Goal: Check status

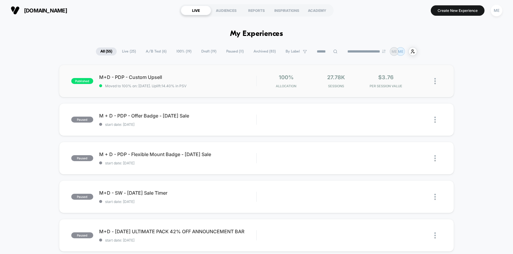
click at [211, 77] on span "M+D - PDP - Custom Upsell" at bounding box center [177, 77] width 157 height 6
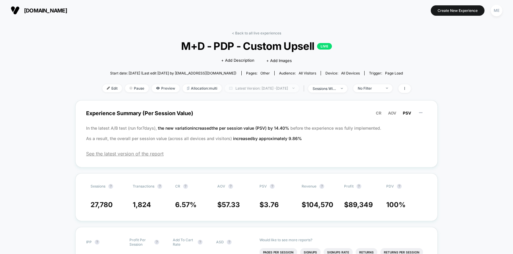
click at [244, 90] on span "Latest Version: [DATE] - [DATE]" at bounding box center [262, 88] width 74 height 8
select select "*"
select select "****"
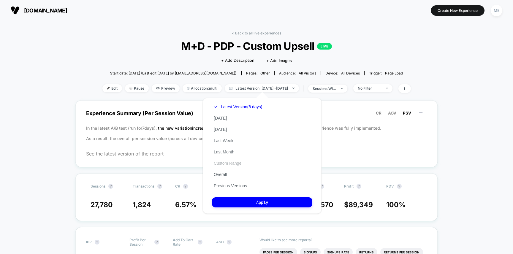
click at [227, 163] on button "Custom Range" at bounding box center [227, 162] width 31 height 5
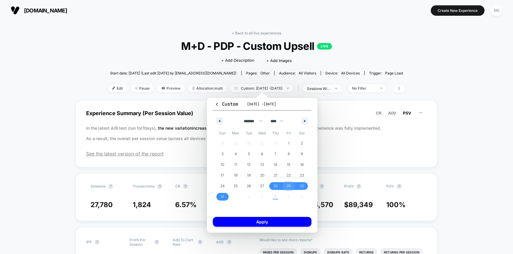
click at [288, 185] on span "29" at bounding box center [288, 186] width 4 height 11
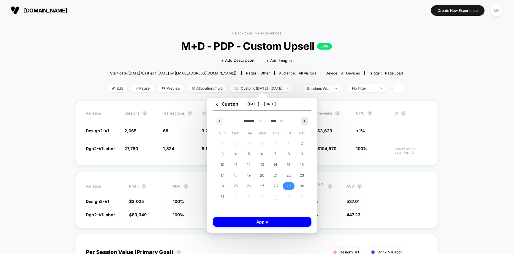
click at [304, 121] on icon "button" at bounding box center [305, 121] width 3 height 2
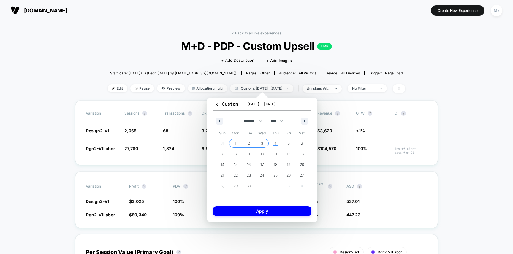
click at [262, 142] on span "3" at bounding box center [262, 143] width 2 height 11
select select "*"
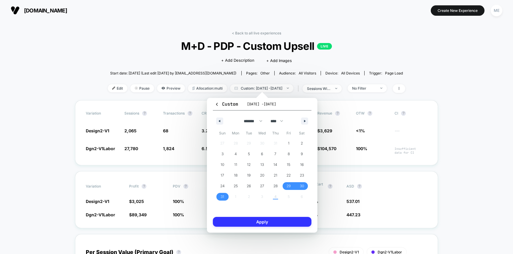
click at [267, 221] on button "Apply" at bounding box center [262, 222] width 98 height 10
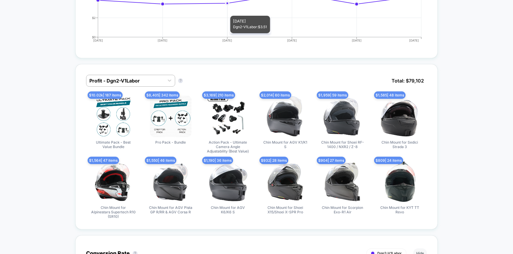
scroll to position [289, 0]
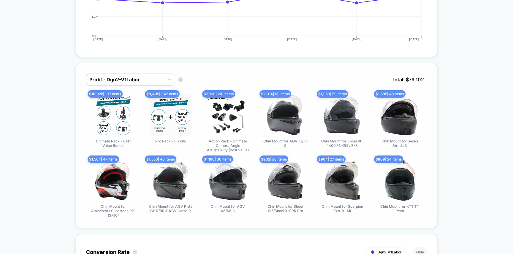
click at [110, 93] on span "$ 10.02k | 187 items" at bounding box center [104, 93] width 35 height 7
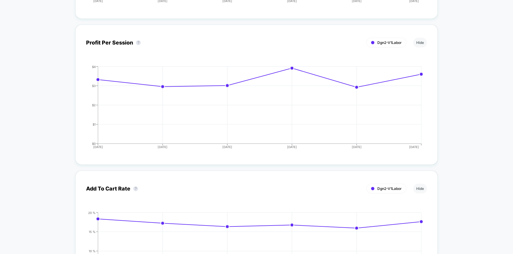
scroll to position [861, 0]
